Goal: Transaction & Acquisition: Purchase product/service

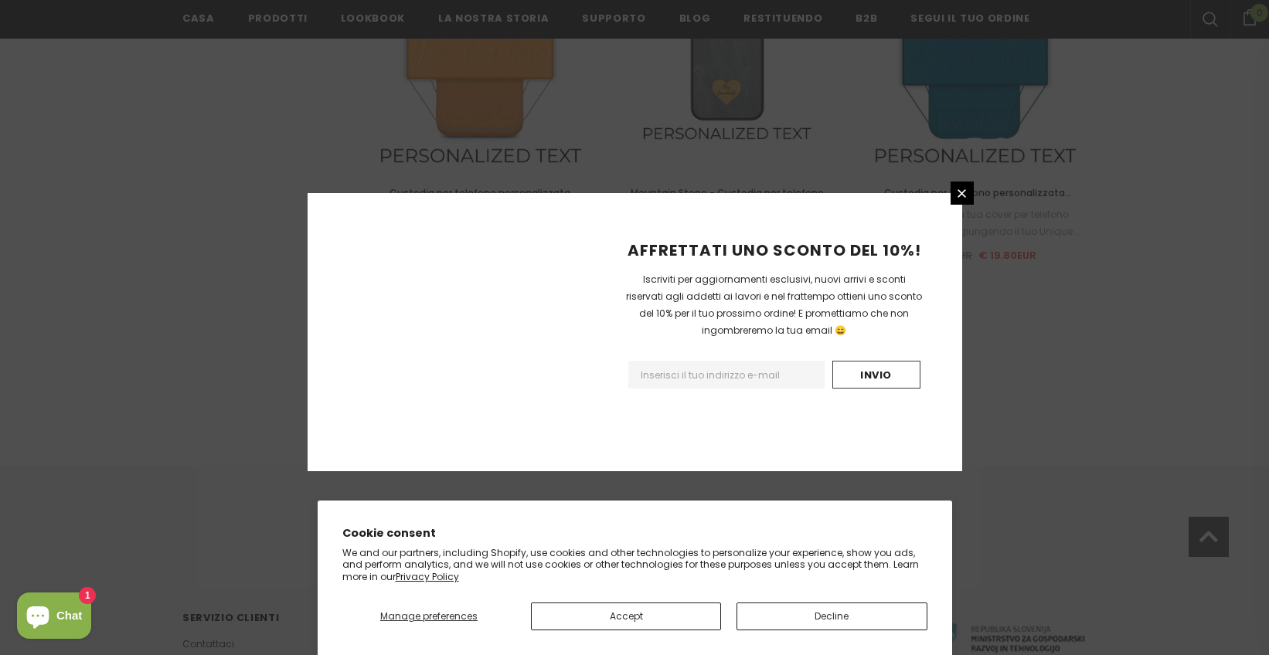
scroll to position [1787, 0]
